Goal: Task Accomplishment & Management: Use online tool/utility

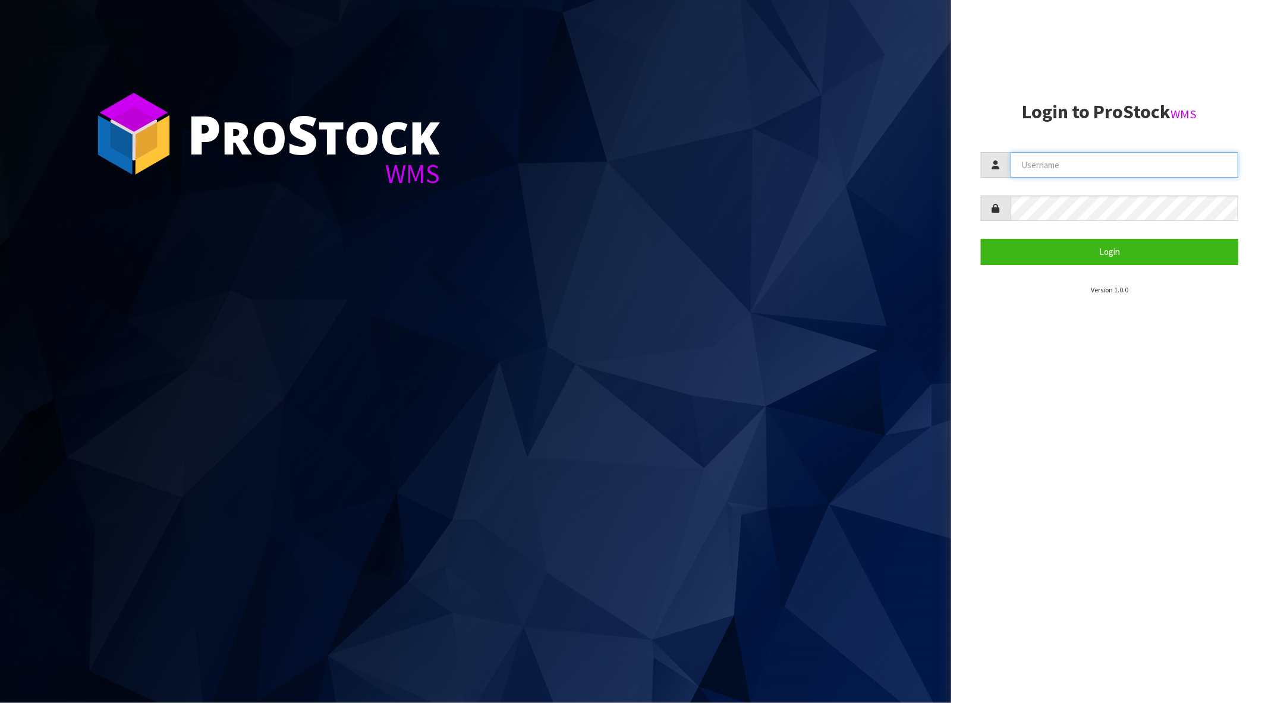
click at [1062, 161] on input "text" at bounding box center [1125, 165] width 228 height 26
type input "[PERSON_NAME][EMAIL_ADDRESS][DOMAIN_NAME]"
click at [981, 239] on button "Login" at bounding box center [1109, 252] width 257 height 26
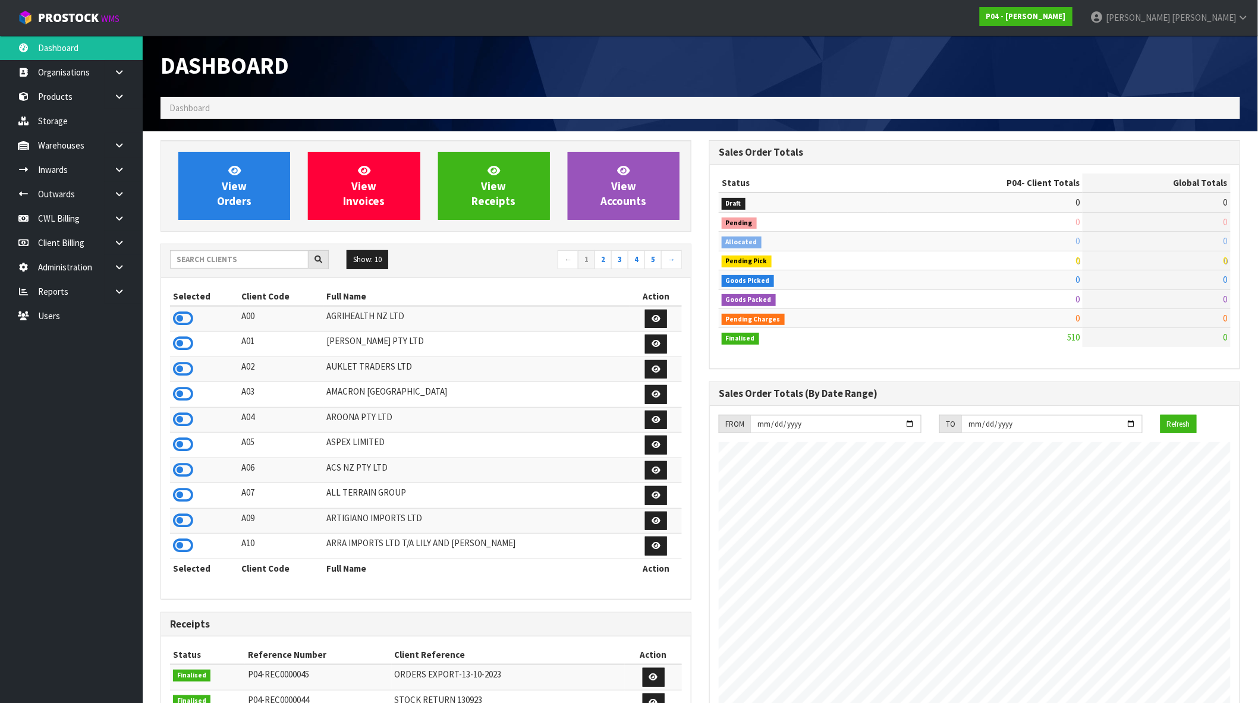
scroll to position [727, 549]
click at [211, 259] on input "text" at bounding box center [239, 259] width 139 height 18
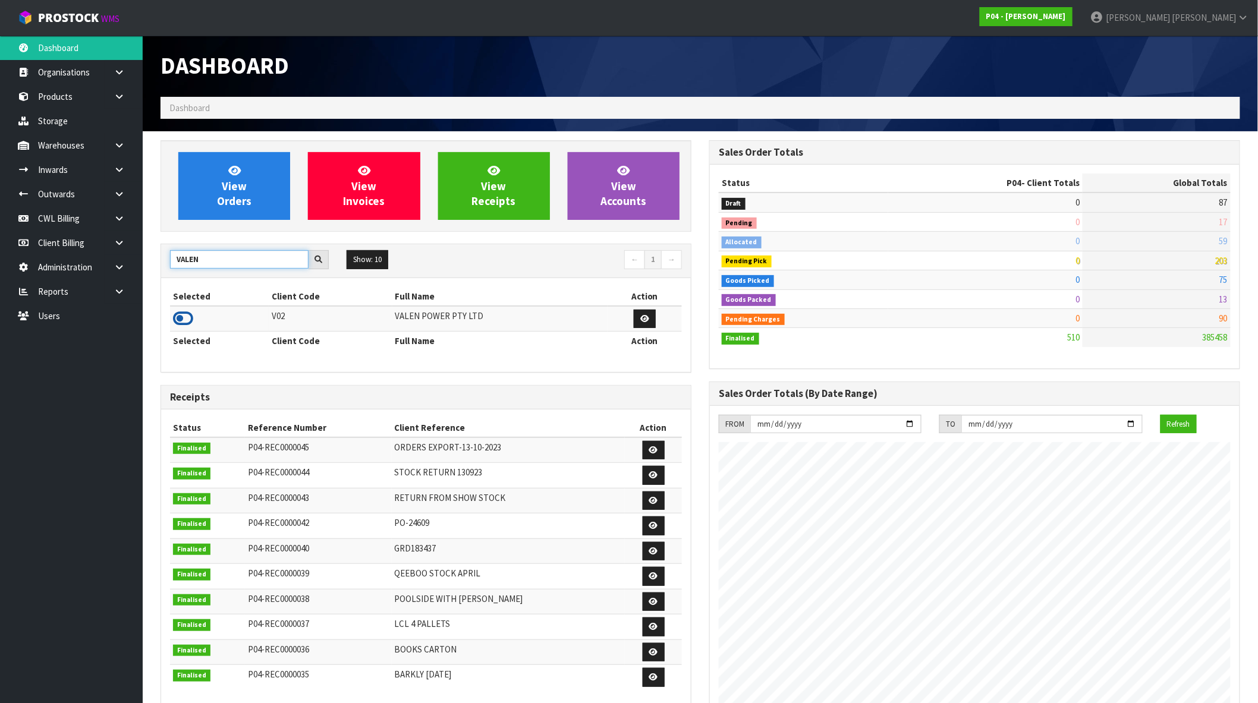
type input "VALEN"
click at [183, 317] on icon at bounding box center [183, 319] width 20 height 18
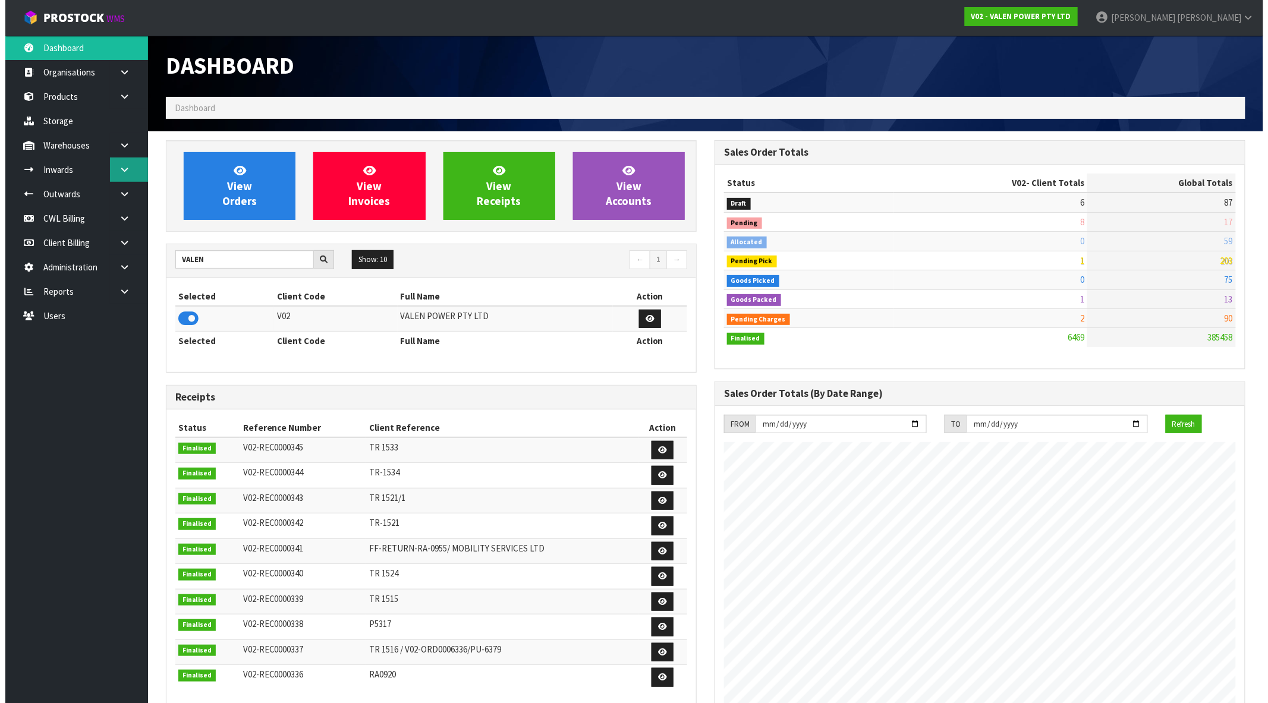
scroll to position [901, 549]
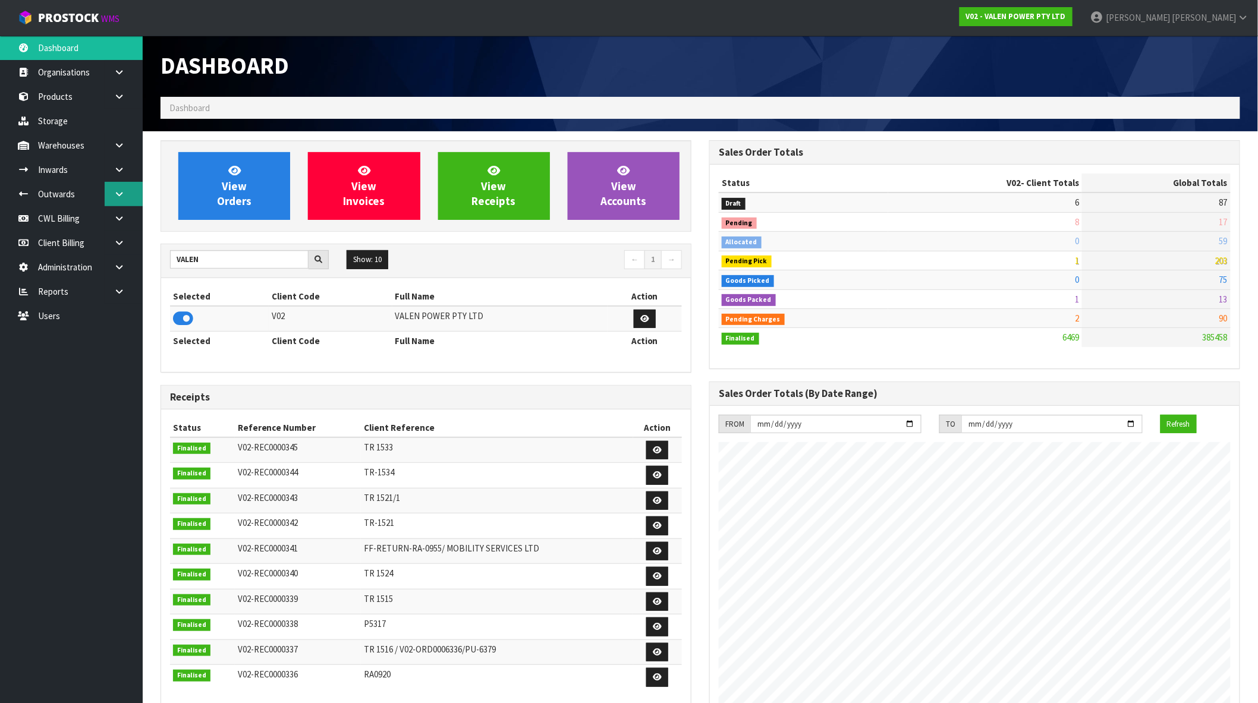
click at [120, 193] on icon at bounding box center [119, 194] width 11 height 9
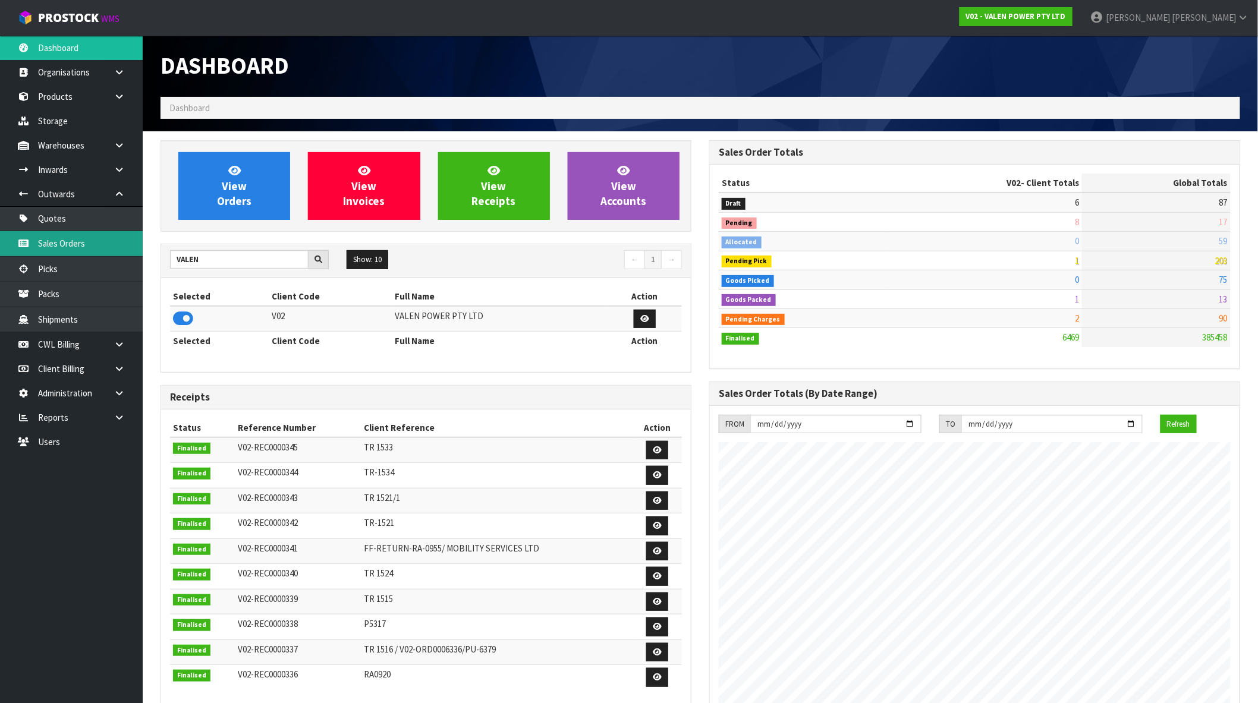
click at [76, 243] on link "Sales Orders" at bounding box center [71, 243] width 143 height 24
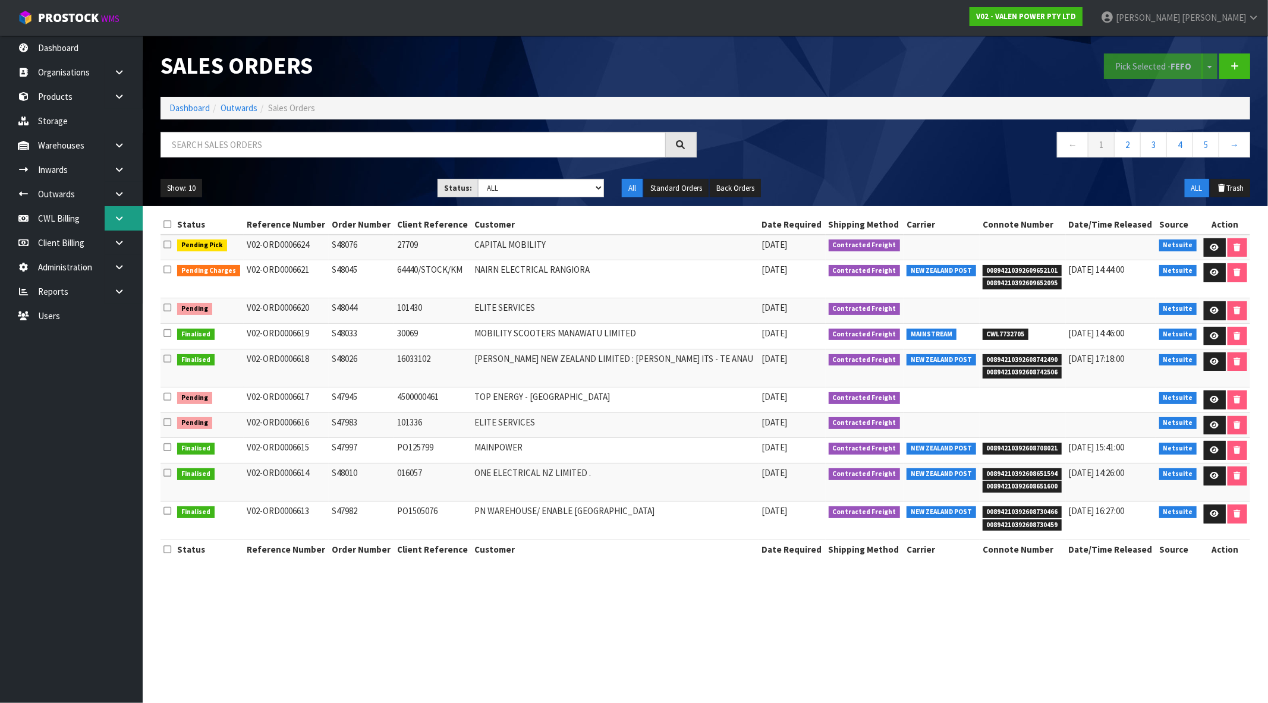
click at [122, 216] on icon at bounding box center [119, 218] width 11 height 9
